Goal: Book appointment/travel/reservation

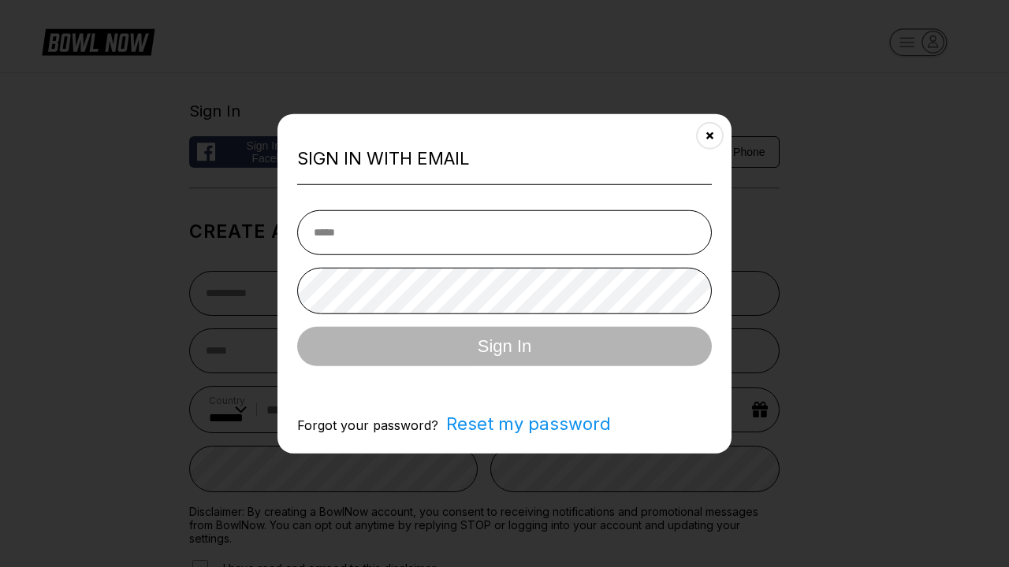
select select "**"
type input "**********"
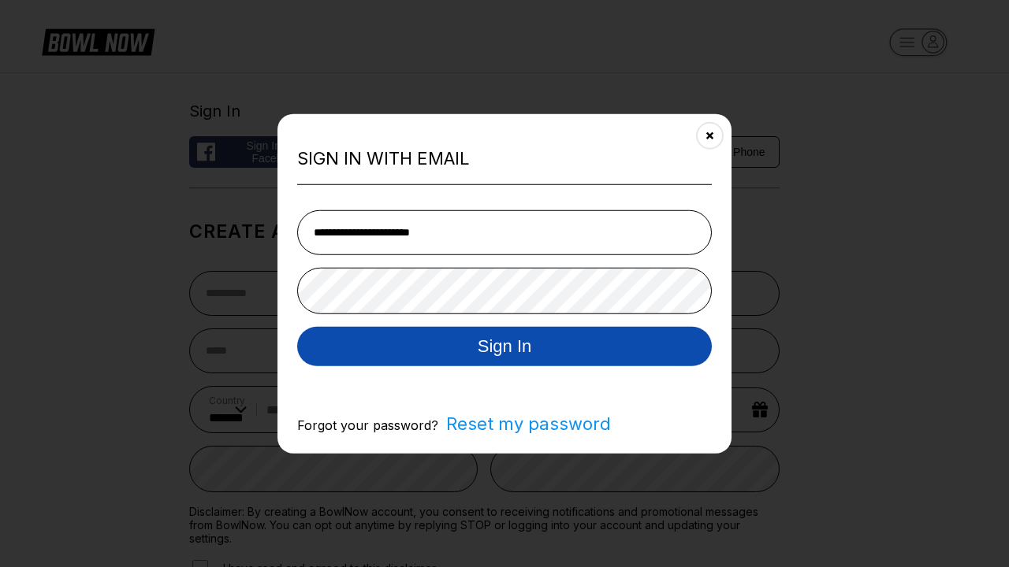
click at [504, 348] on button "Sign In" at bounding box center [504, 345] width 414 height 39
